Goal: Task Accomplishment & Management: Use online tool/utility

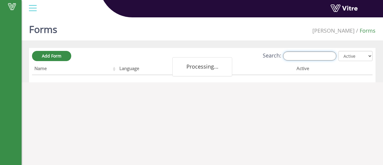
click at [301, 54] on input "Search:" at bounding box center [309, 55] width 53 height 9
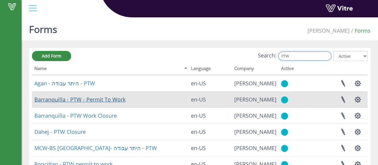
type input "PTW"
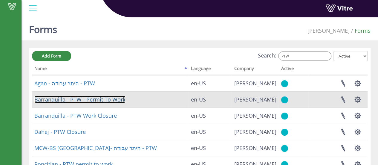
click at [79, 100] on link "Barranquilla - PTW - Permit To Work" at bounding box center [79, 99] width 91 height 7
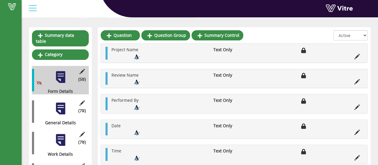
scroll to position [60, 0]
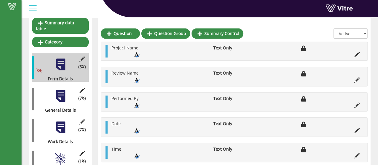
click at [70, 98] on div "(7 ) General Details" at bounding box center [60, 99] width 57 height 28
click at [64, 92] on div at bounding box center [60, 95] width 13 height 13
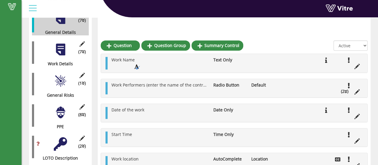
scroll to position [167, 0]
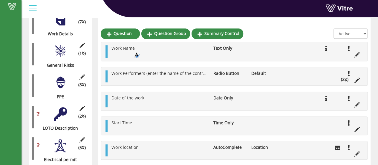
click at [60, 80] on div at bounding box center [60, 82] width 13 height 13
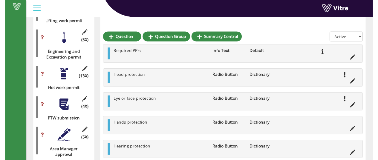
scroll to position [467, 0]
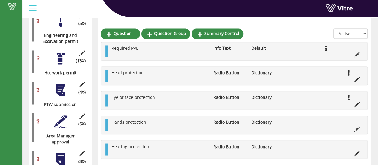
click at [66, 56] on div at bounding box center [60, 58] width 13 height 13
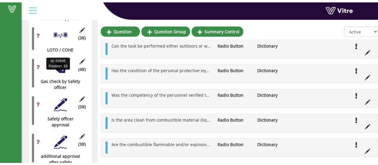
scroll to position [616, 0]
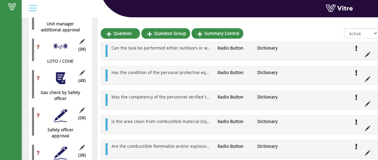
click at [63, 75] on div at bounding box center [60, 78] width 13 height 13
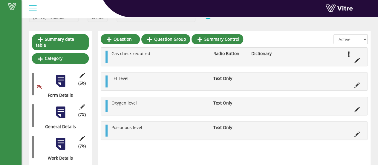
scroll to position [0, 0]
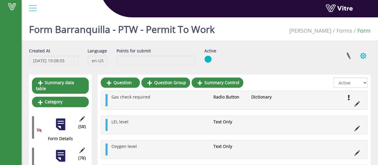
click at [364, 56] on button "button" at bounding box center [363, 56] width 15 height 16
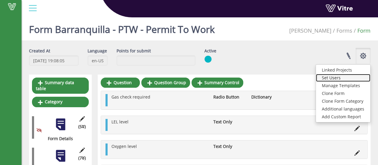
click at [344, 79] on link "Set Users" at bounding box center [343, 78] width 54 height 8
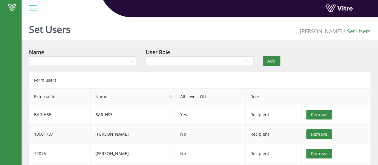
scroll to position [17, 0]
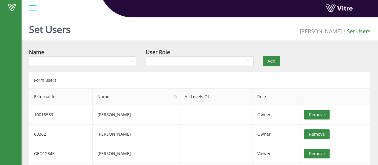
scroll to position [17, 0]
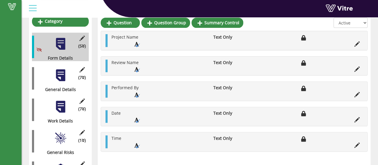
scroll to position [90, 0]
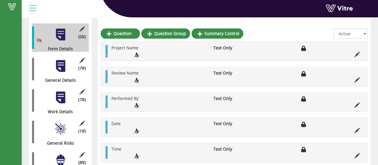
click at [66, 65] on div at bounding box center [60, 65] width 13 height 13
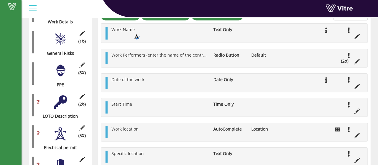
scroll to position [120, 0]
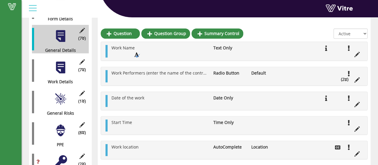
click at [64, 62] on div at bounding box center [60, 67] width 13 height 13
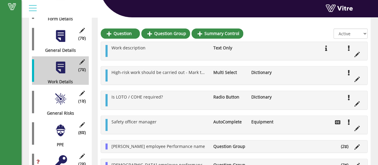
click at [183, 78] on ul "High-risk work should be carried out - Mark the required permits Multi Select D…" at bounding box center [236, 75] width 255 height 12
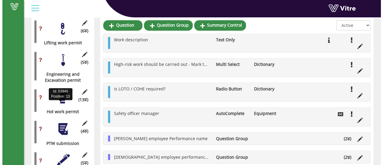
scroll to position [419, 0]
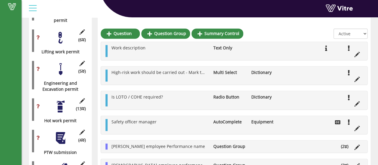
click at [69, 99] on div "(13 ) Hot work permit" at bounding box center [60, 109] width 57 height 28
click at [82, 98] on icon at bounding box center [81, 100] width 7 height 5
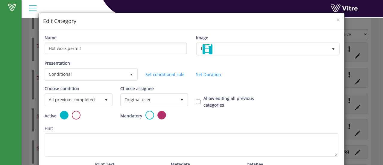
scroll to position [0, 0]
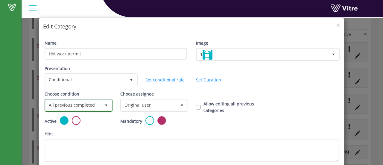
click at [106, 104] on span "select" at bounding box center [106, 105] width 5 height 5
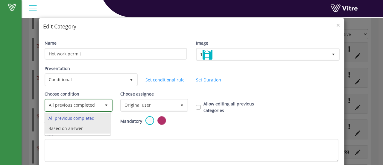
click at [74, 127] on li "Based on answer" at bounding box center [77, 128] width 65 height 10
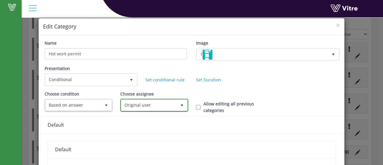
click at [167, 103] on span "Original user" at bounding box center [148, 105] width 55 height 11
click at [107, 113] on div "Choose condition Based on answer 1" at bounding box center [78, 103] width 76 height 25
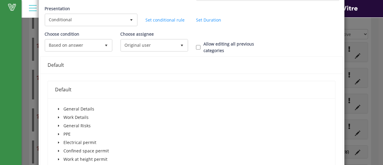
scroll to position [90, 0]
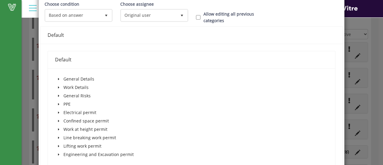
click at [58, 86] on icon "caret-down" at bounding box center [58, 87] width 3 height 3
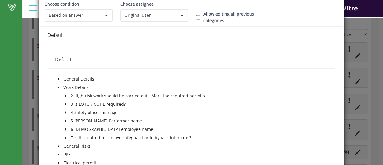
click at [64, 94] on icon "caret-down" at bounding box center [65, 95] width 3 height 3
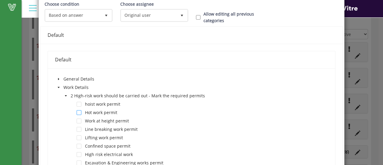
click at [79, 112] on span at bounding box center [79, 112] width 5 height 5
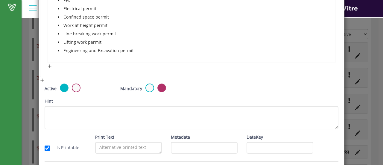
scroll to position [339, 0]
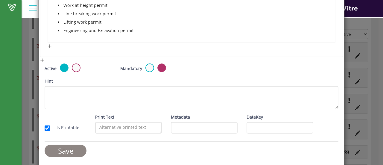
click at [68, 147] on input "Save" at bounding box center [66, 150] width 42 height 12
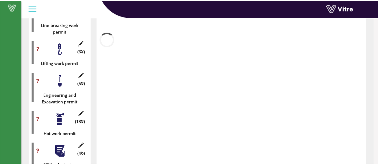
scroll to position [419, 0]
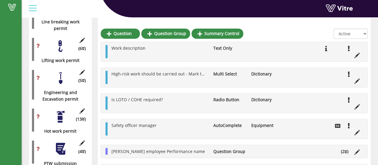
click at [228, 142] on div "Work description Text Only High-risk work should be carried out - Mark the requ…" at bounding box center [234, 122] width 267 height 161
